Goal: Information Seeking & Learning: Learn about a topic

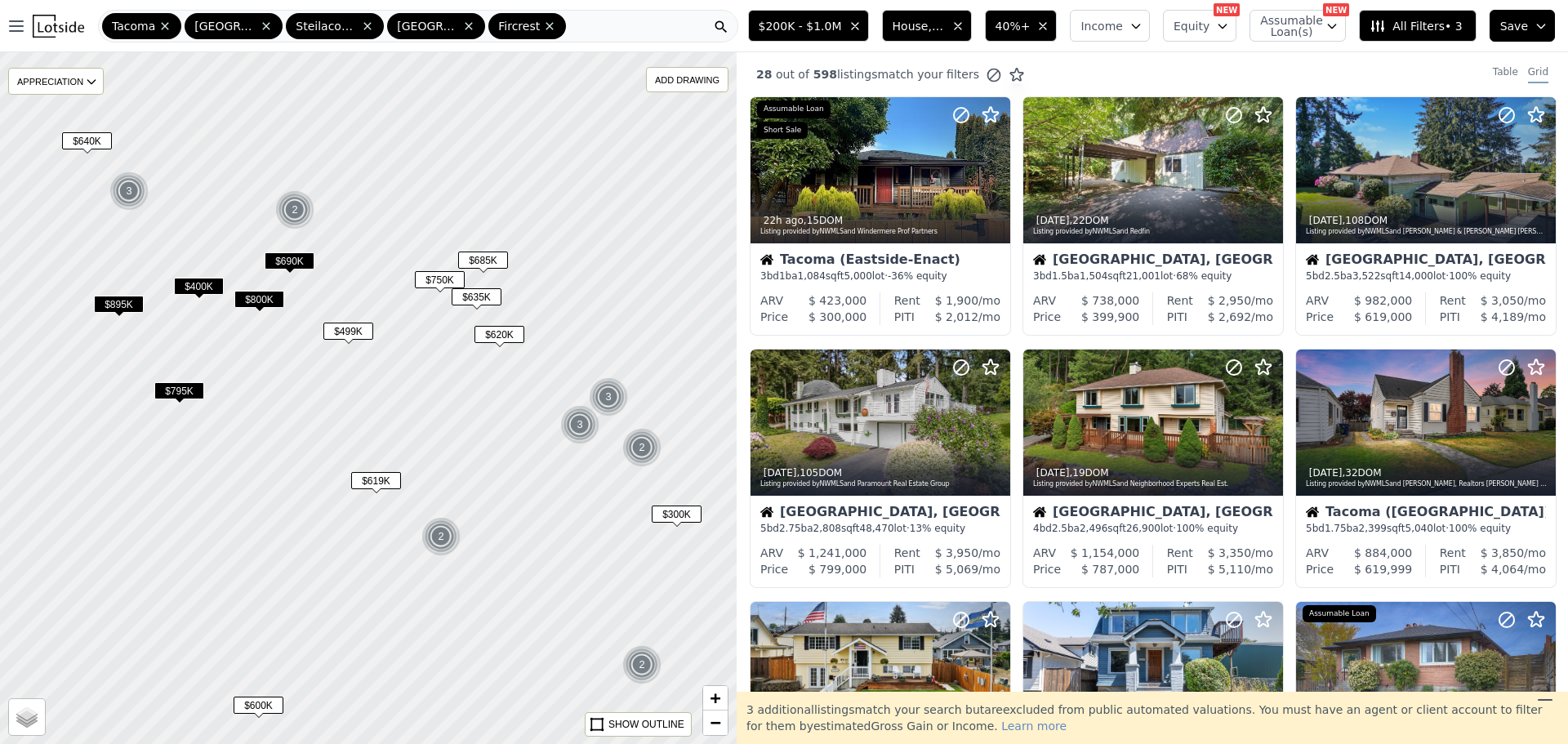
click at [261, 703] on span "$600K" at bounding box center [258, 705] width 50 height 17
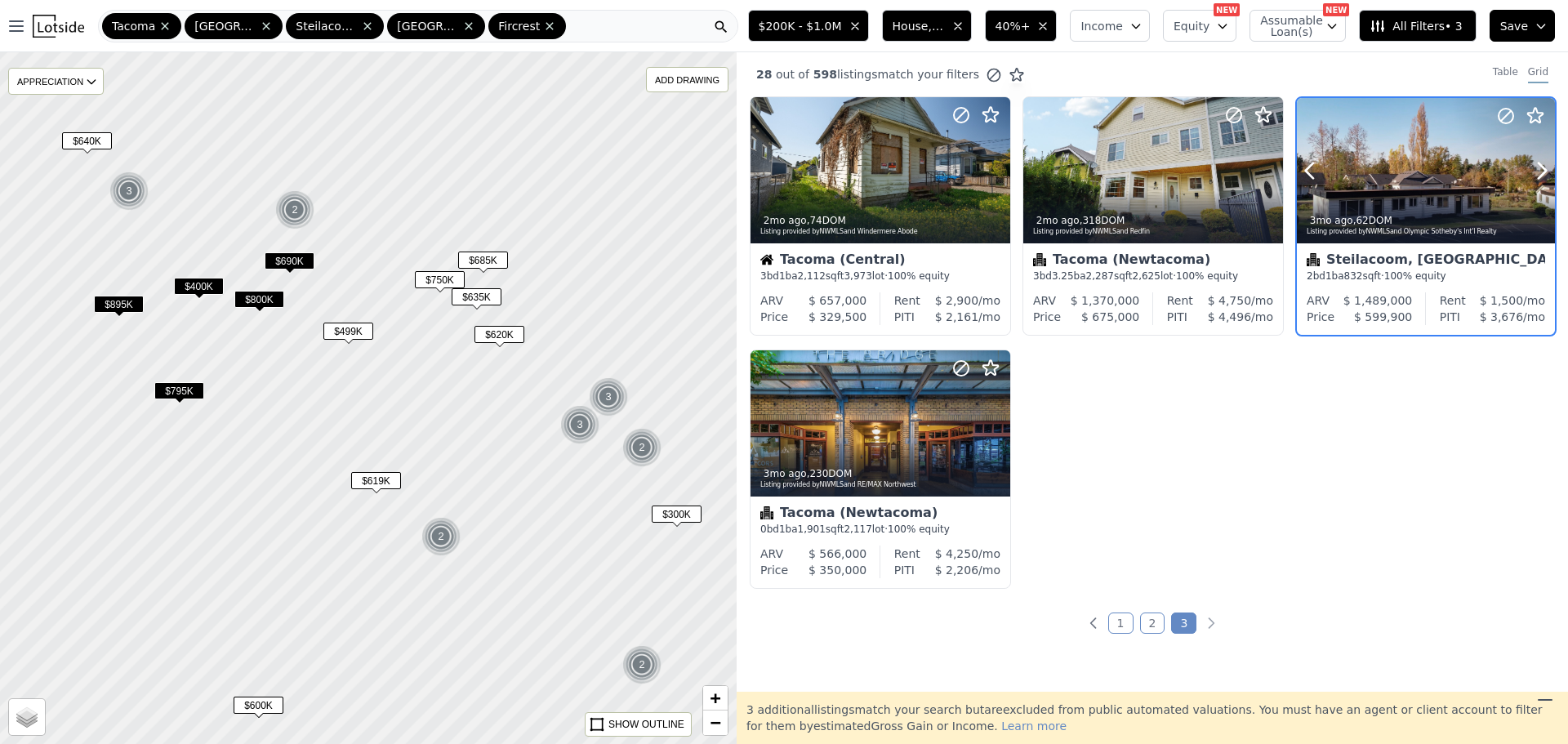
click at [1419, 207] on div "3mo ago , 62 DOM Listing provided by NWMLS and Olympic Sotheby's Int'l Realty" at bounding box center [1425, 223] width 258 height 39
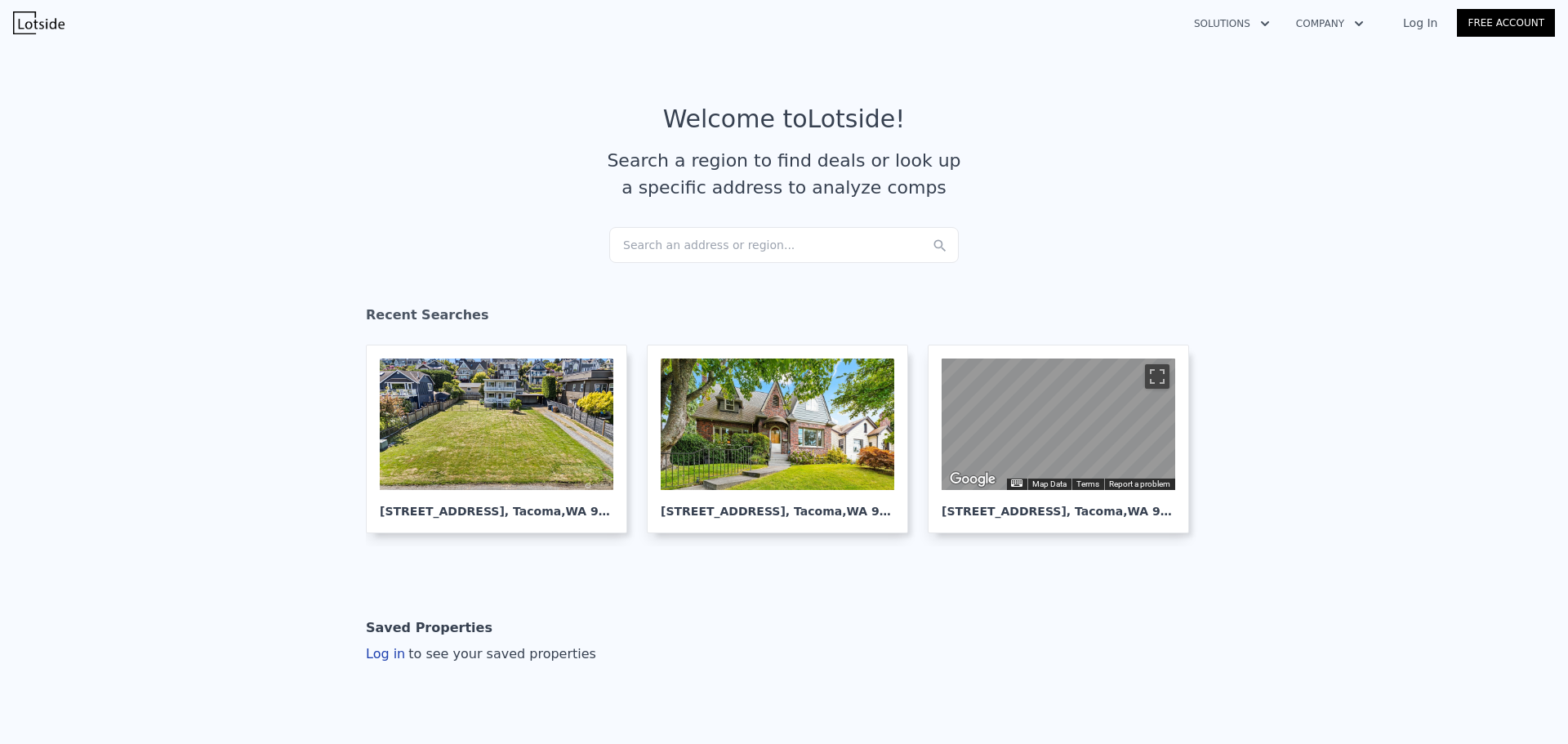
click at [695, 249] on div "Search an address or region..." at bounding box center [784, 245] width 350 height 36
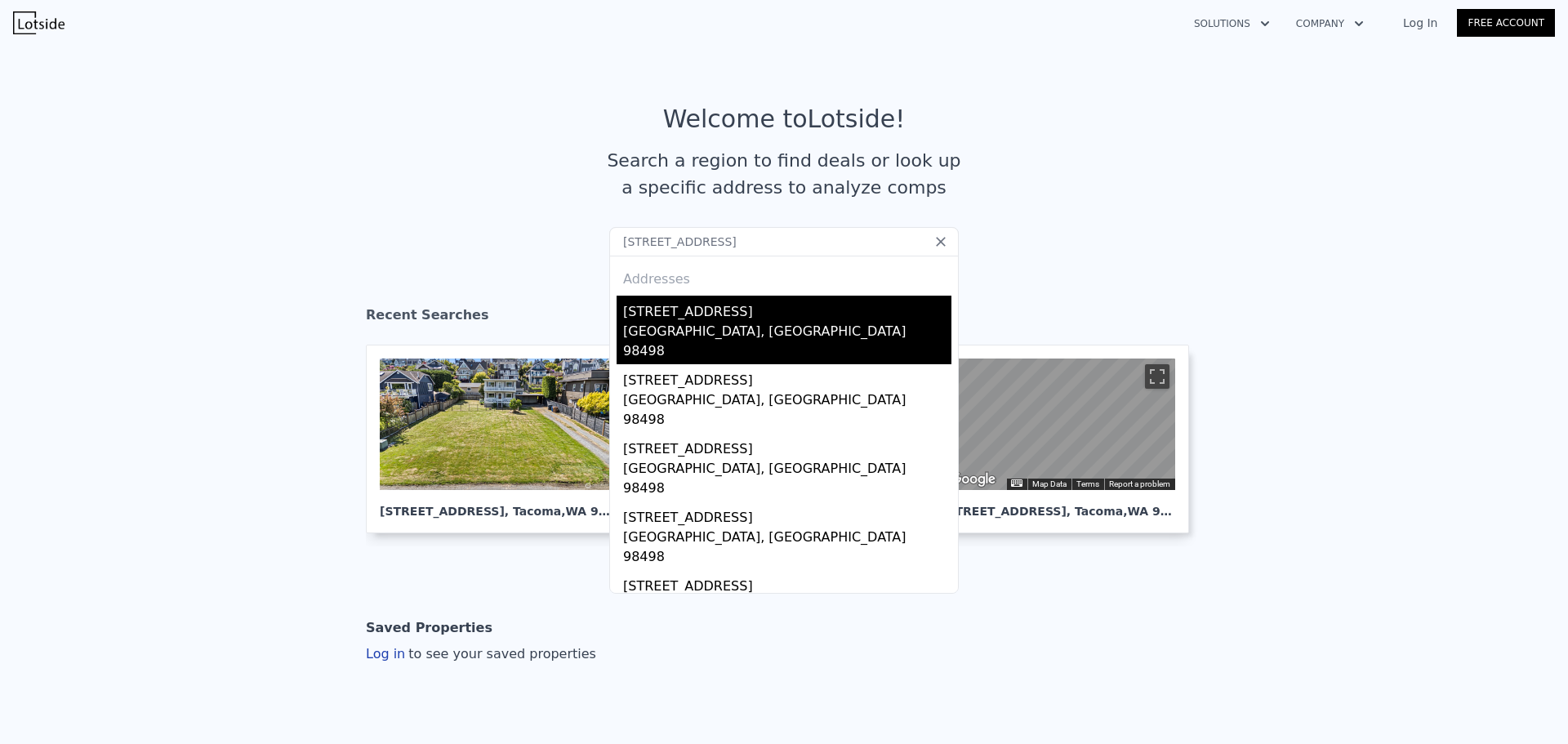
type input "9066 Eagle Point Loop Rd SW, Lakewood, WA 98498"
click at [663, 305] on div "9066 Eagle Point Loop Rd SW" at bounding box center [787, 308] width 328 height 26
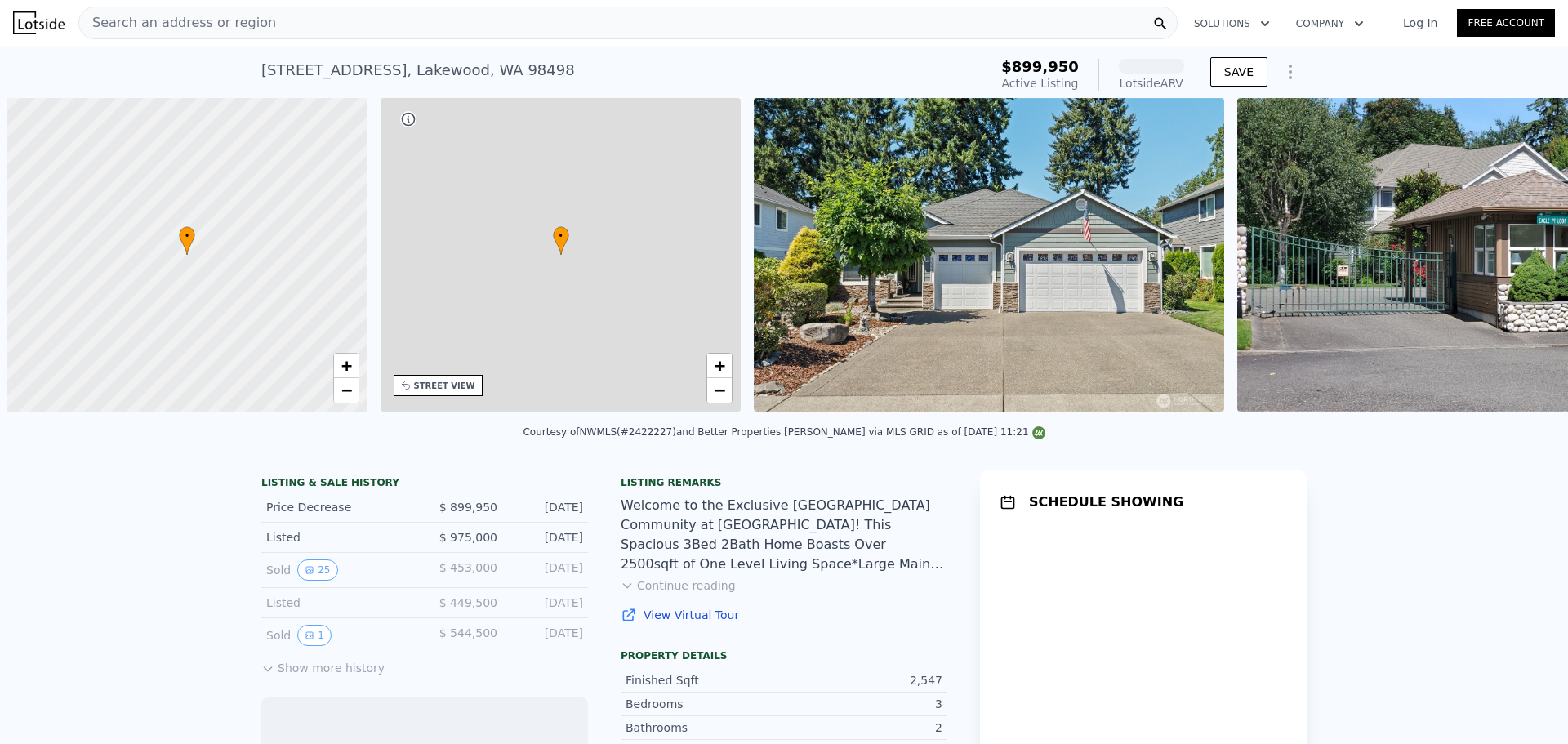
scroll to position [0, 7]
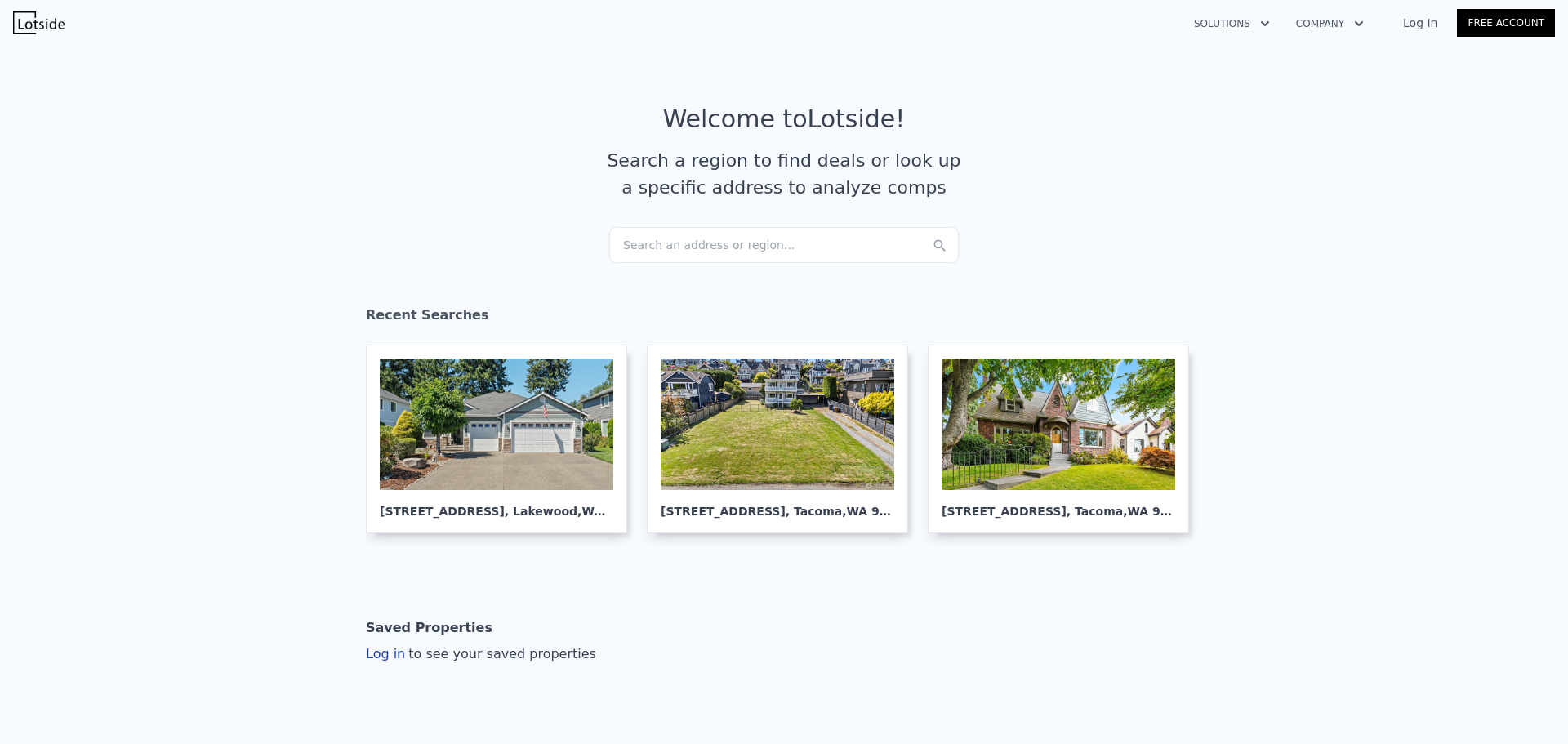
click at [725, 251] on div "Search an address or region..." at bounding box center [784, 245] width 350 height 36
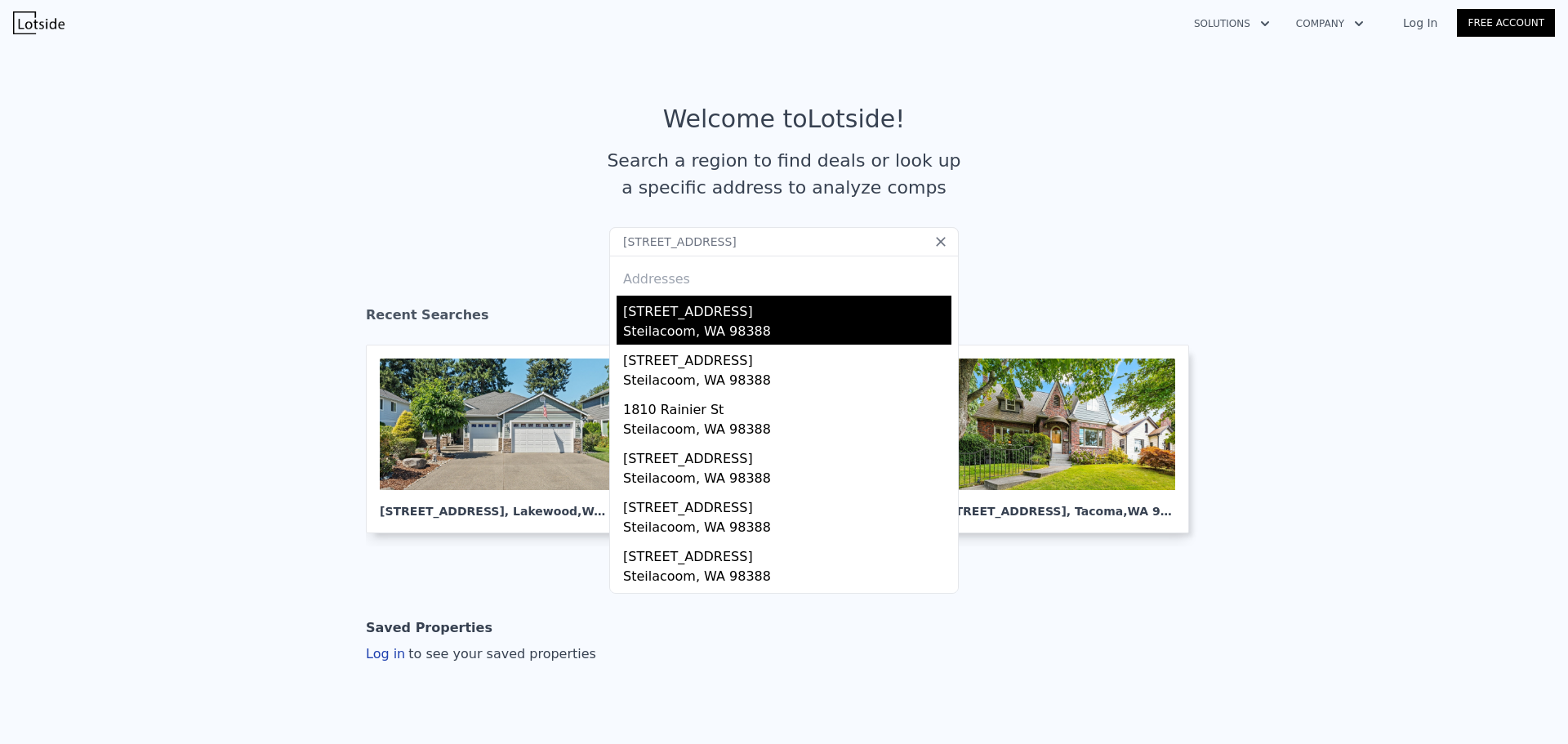
type input "1514 Rainier St, Steilacoom, WA 98388"
click at [686, 312] on div "1514 Rainier St" at bounding box center [787, 308] width 328 height 26
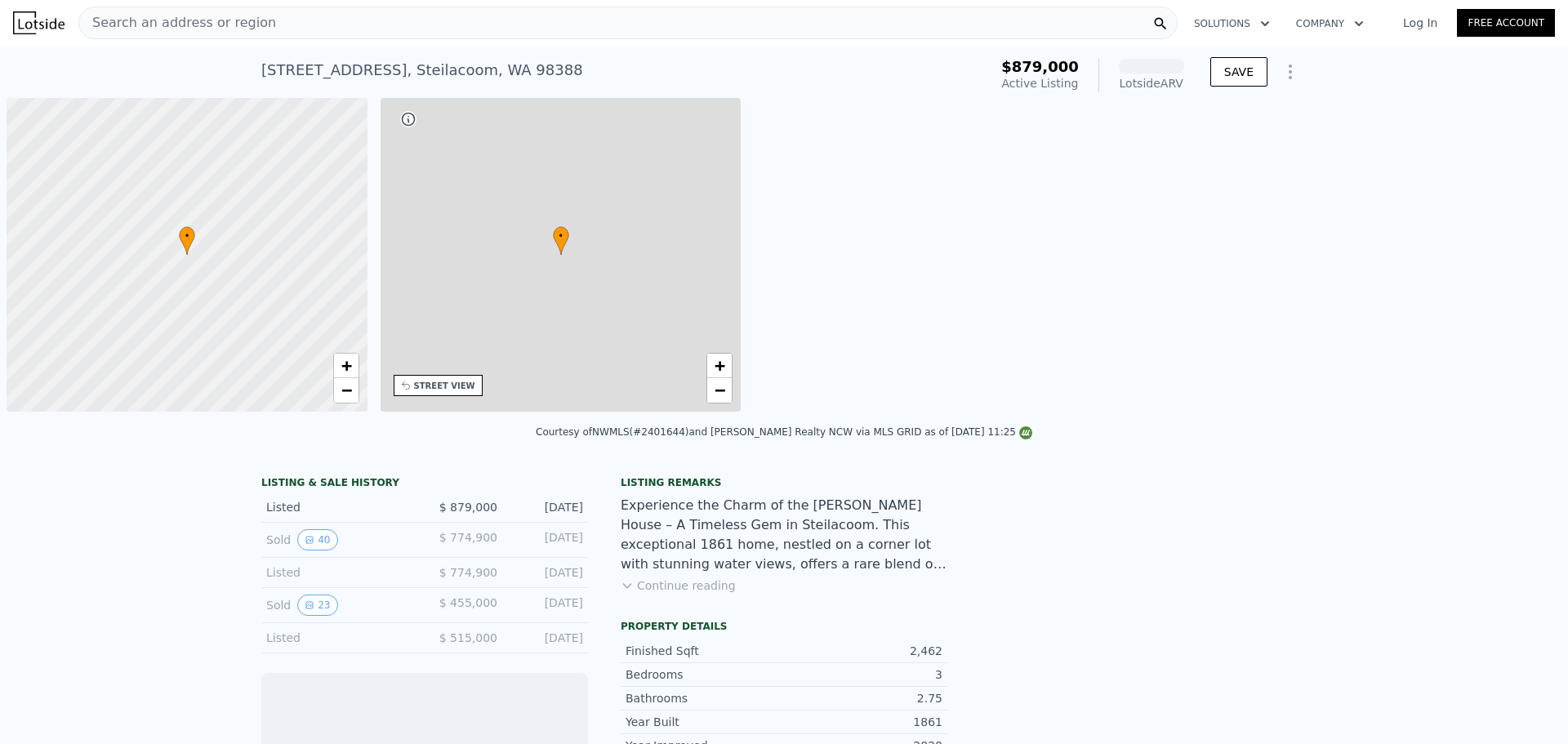
scroll to position [0, 7]
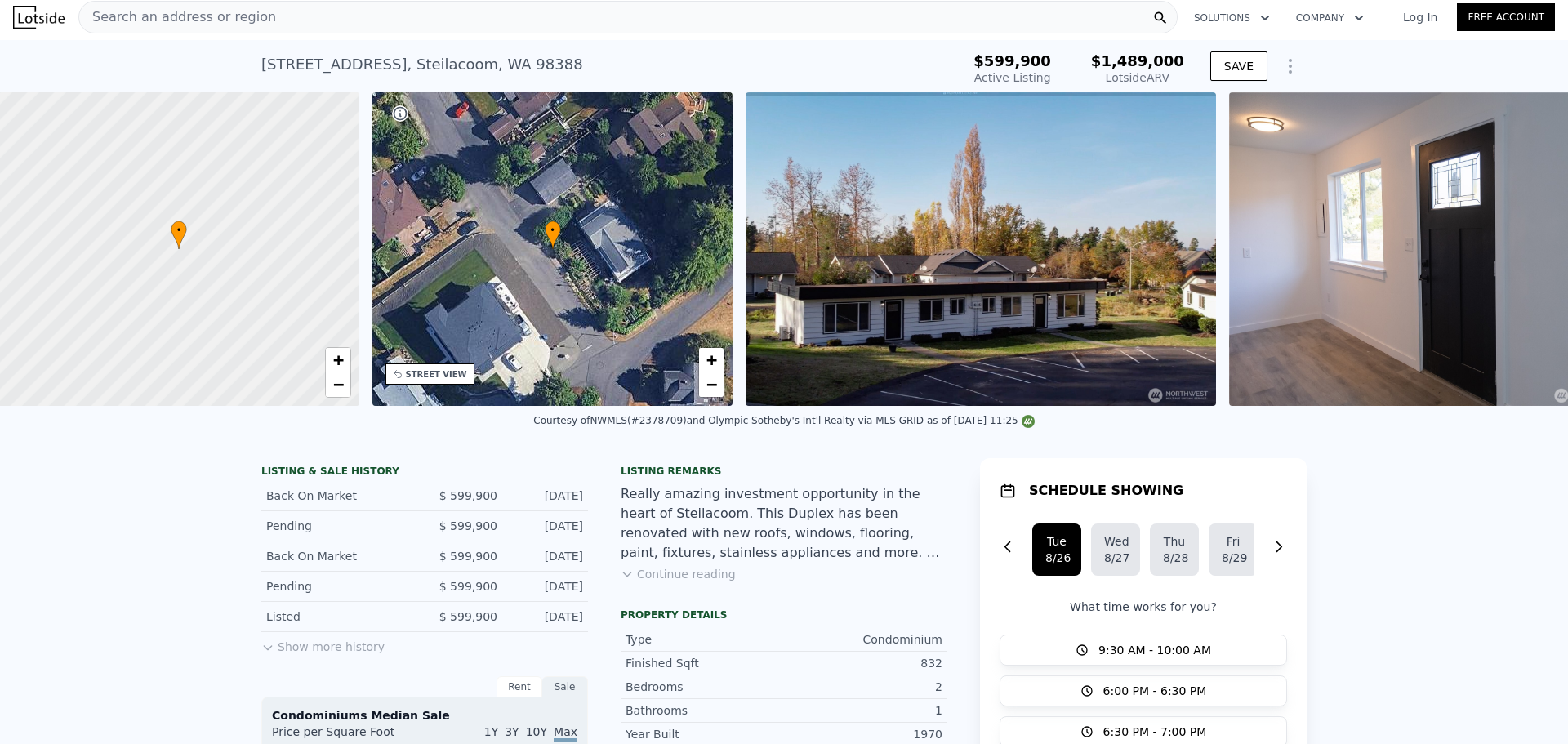
scroll to position [0, 7]
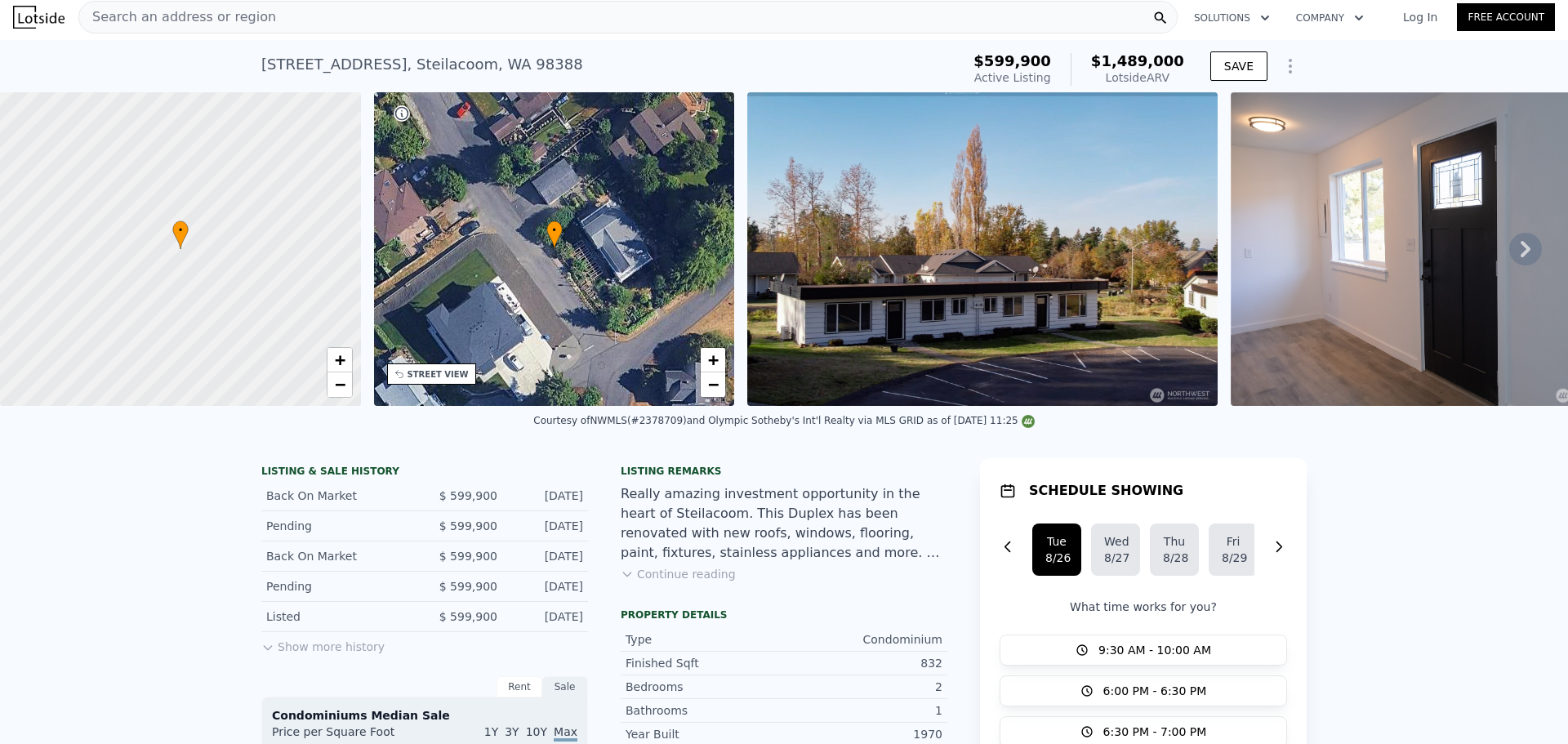
click at [571, 290] on div "• + −" at bounding box center [555, 249] width 361 height 314
click at [955, 287] on img at bounding box center [982, 249] width 470 height 314
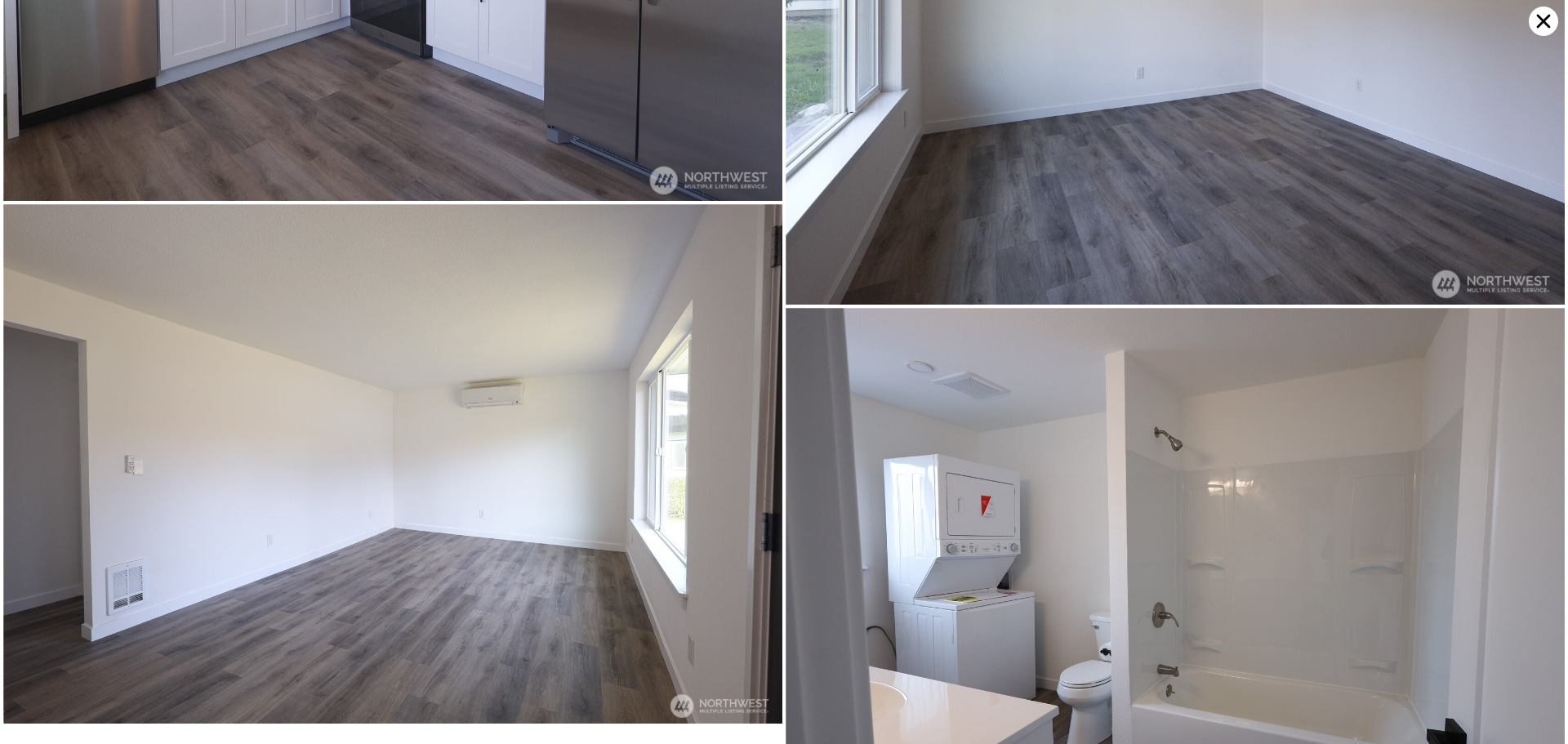
scroll to position [1014, 0]
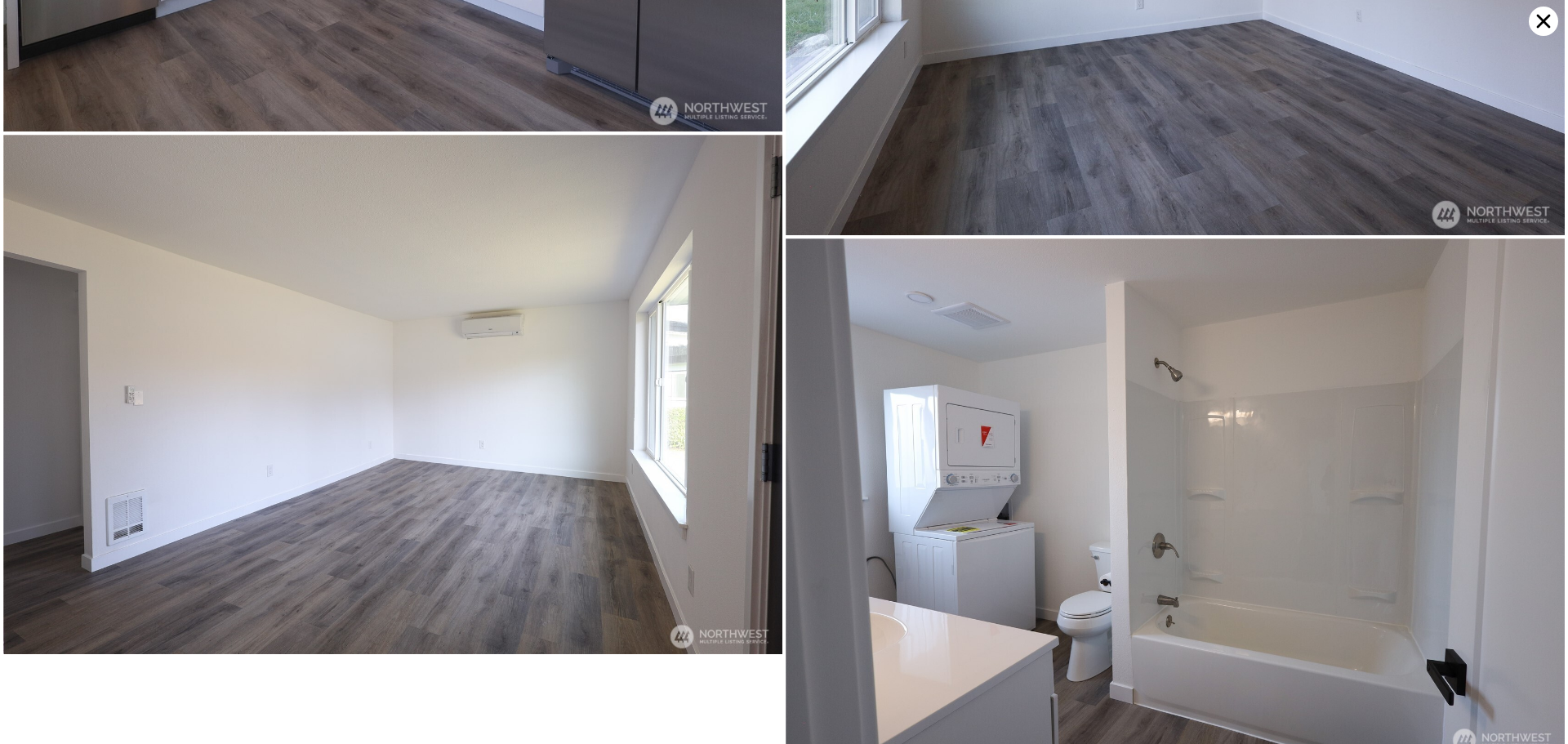
click at [1548, 30] on icon at bounding box center [1543, 22] width 29 height 29
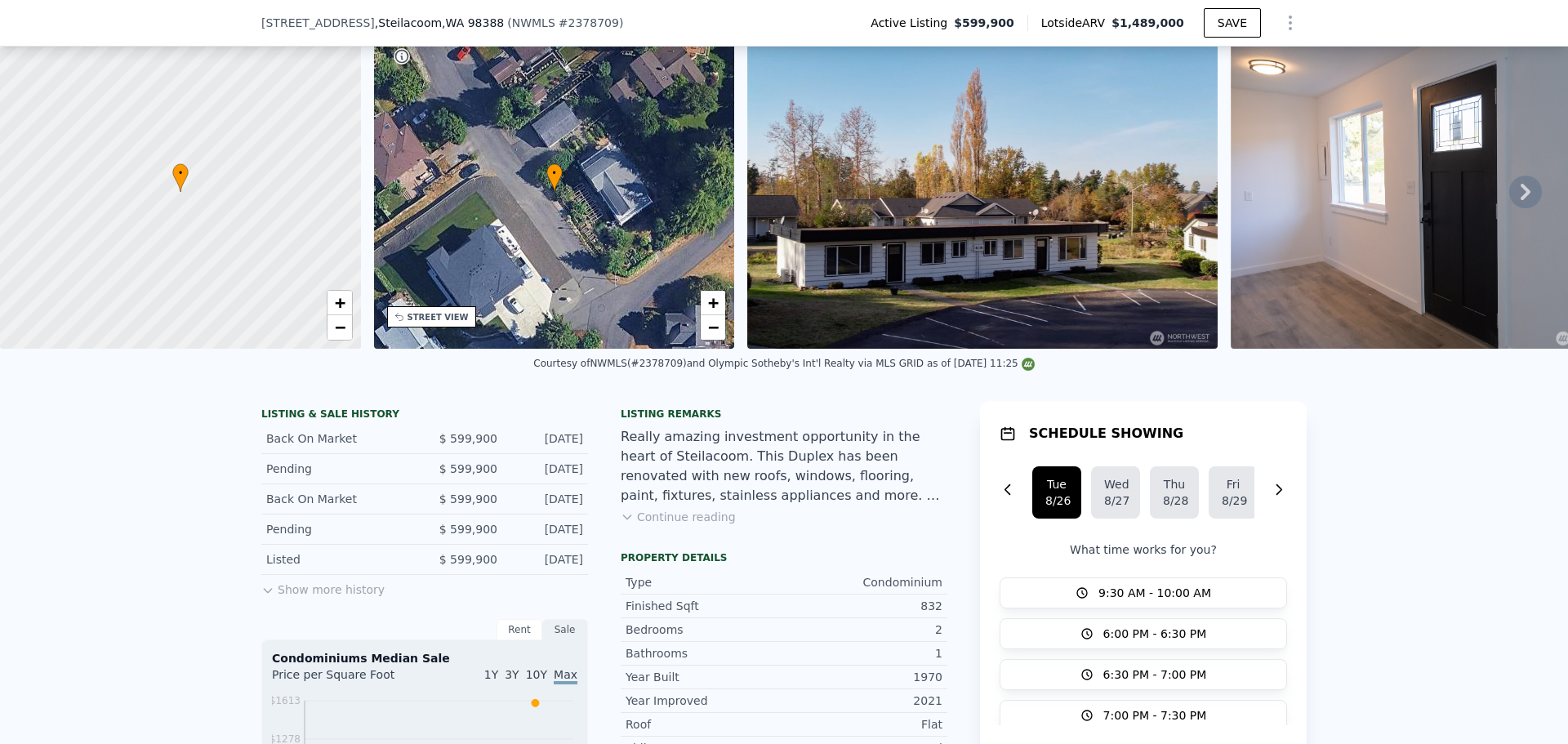
scroll to position [321, 0]
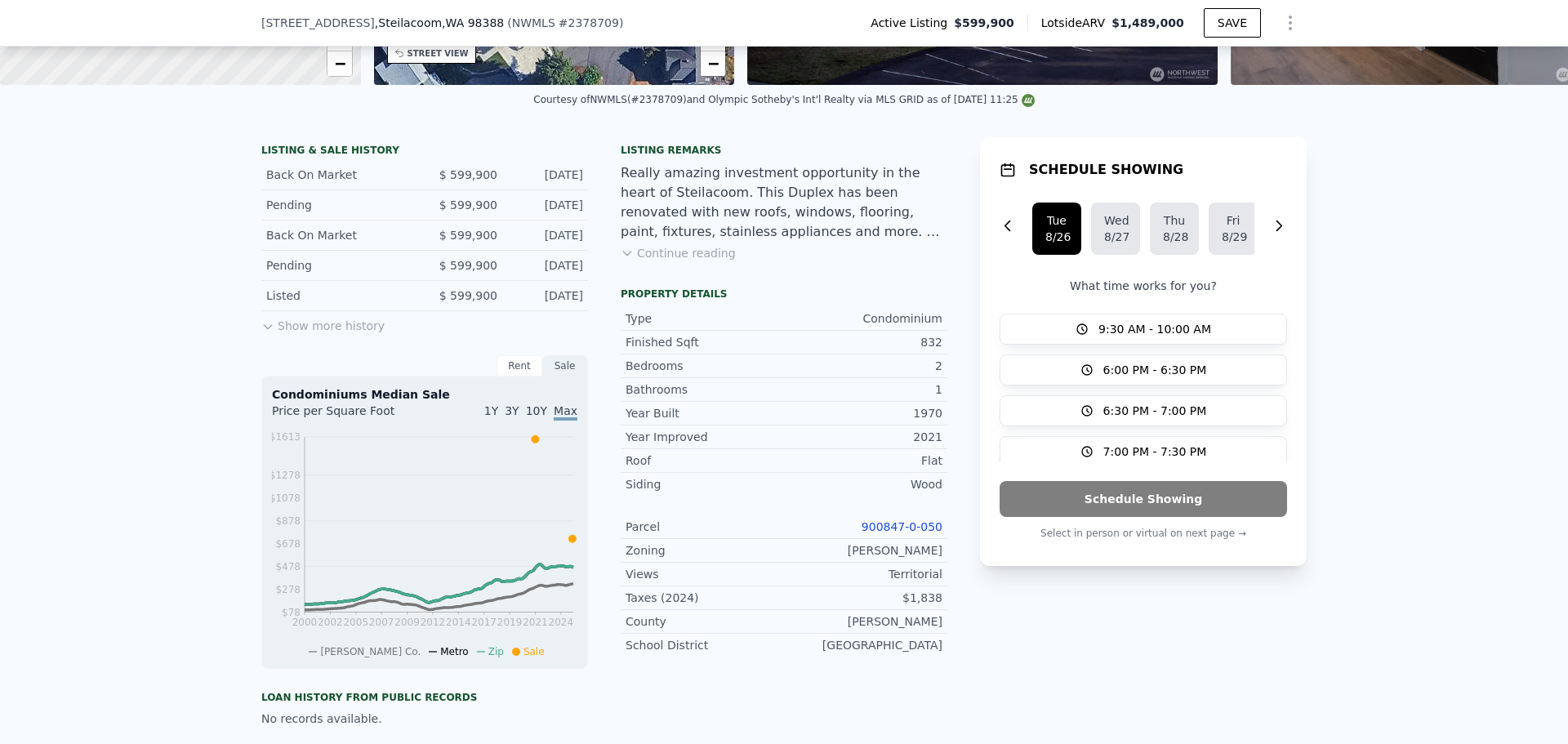
click at [893, 533] on link "900847-0-050" at bounding box center [902, 526] width 81 height 13
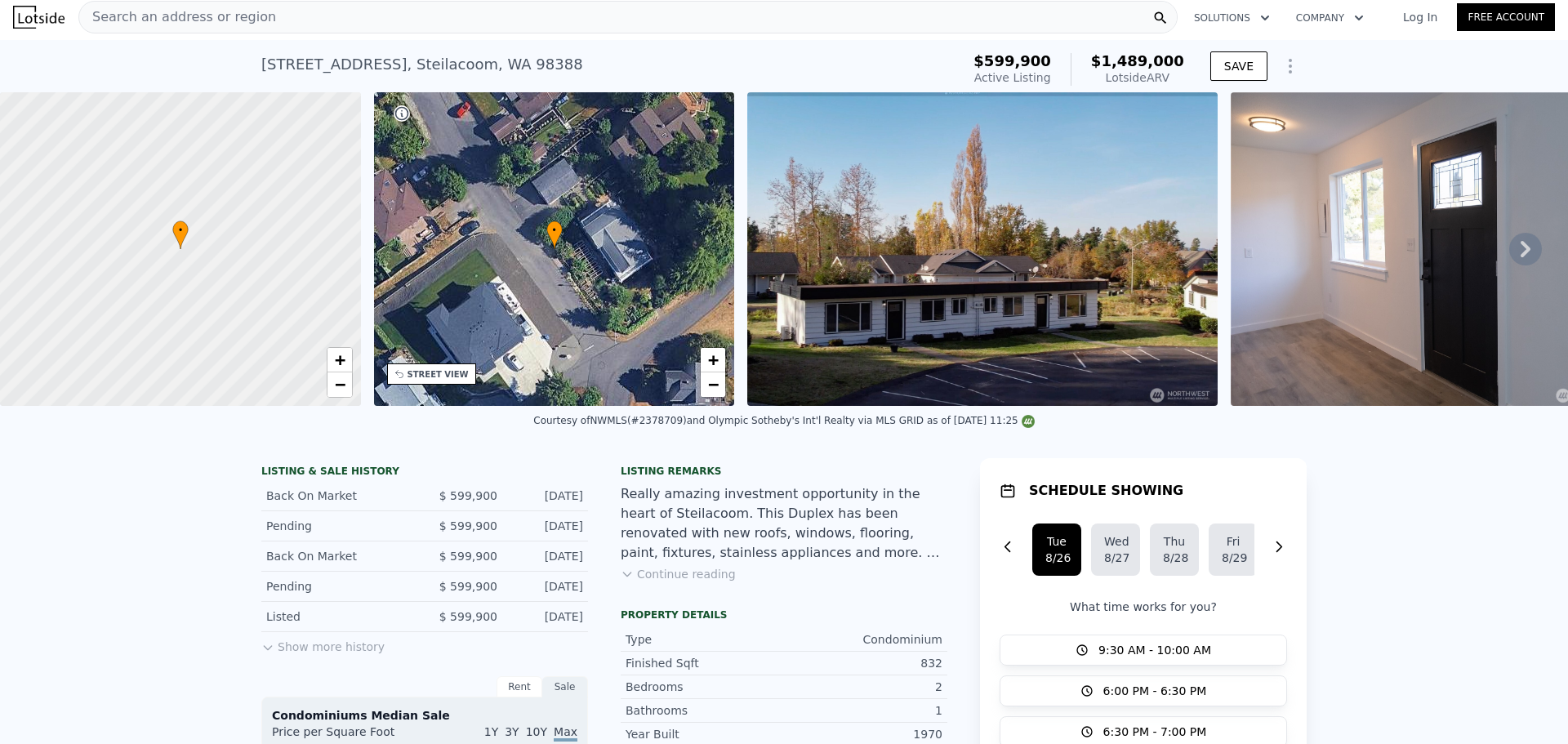
scroll to position [0, 0]
